Goal: Check status: Check status

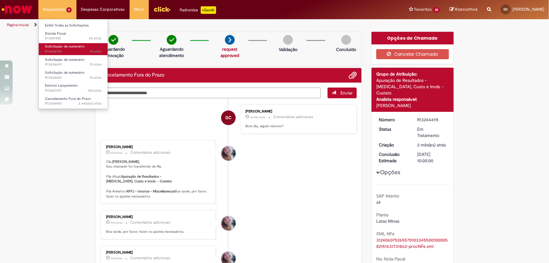
click at [51, 44] on span "Solicitação de numerário" at bounding box center [65, 46] width 40 height 5
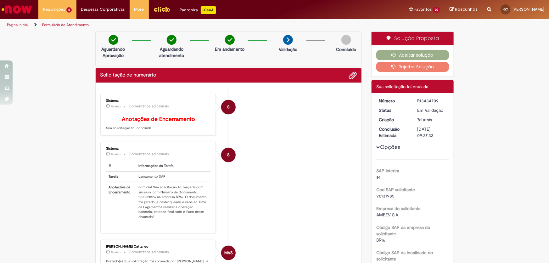
click at [144, 201] on td "Bom dia! Sua solicitação foi lançada com sucesso, com Número de Documento 19000…" at bounding box center [173, 202] width 75 height 40
copy td "1900020126"
click at [389, 55] on button "Aceitar solução" at bounding box center [413, 55] width 73 height 10
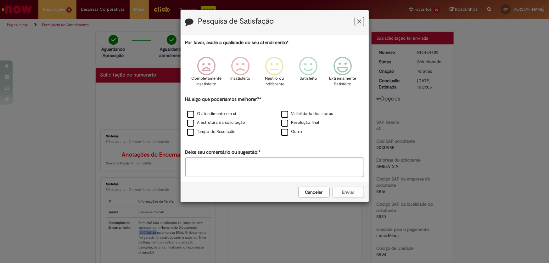
click at [327, 190] on button "Cancelar" at bounding box center [313, 192] width 31 height 11
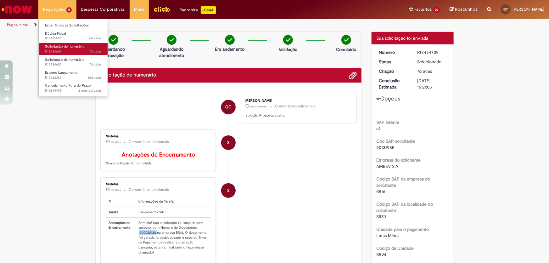
click at [74, 49] on span "7d atrás 7 dias atrás R13434699" at bounding box center [73, 51] width 57 height 5
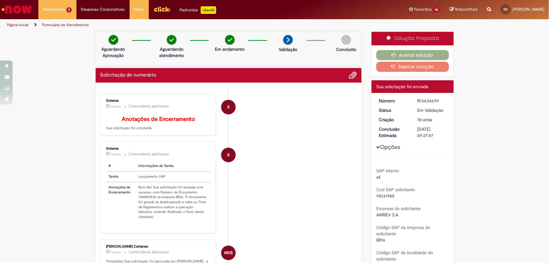
click at [144, 200] on td "Bom dia! Sua solicitação foi lançada com sucesso, com Número de Documento 19000…" at bounding box center [173, 202] width 75 height 40
copy td "1900019832"
click at [385, 51] on button "Aceitar solução" at bounding box center [413, 55] width 73 height 10
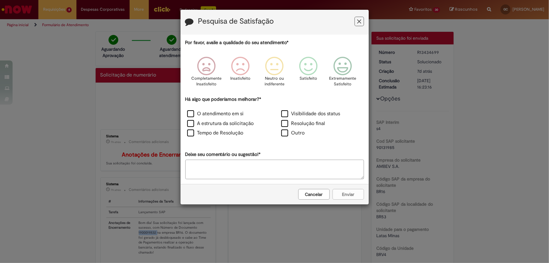
click at [302, 193] on button "Cancelar" at bounding box center [313, 194] width 31 height 11
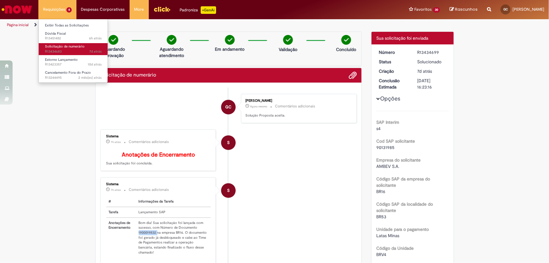
click at [66, 48] on span "Solicitação de numerário" at bounding box center [65, 46] width 40 height 5
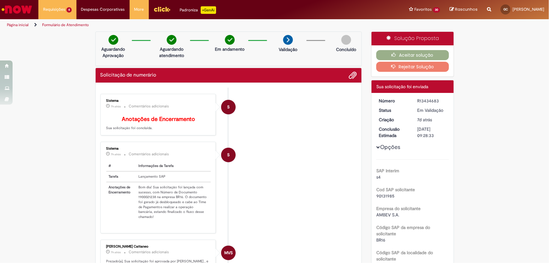
click at [141, 202] on td "Bom dia! Sua solicitação foi lançada com sucesso, com Número de Documento 19000…" at bounding box center [173, 202] width 75 height 40
copy td "1900021238"
click at [380, 55] on button "Aceitar solução" at bounding box center [413, 55] width 73 height 10
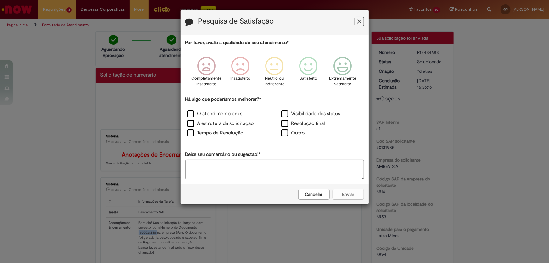
click at [360, 23] on icon "Feedback" at bounding box center [359, 21] width 4 height 7
